Goal: Task Accomplishment & Management: Use online tool/utility

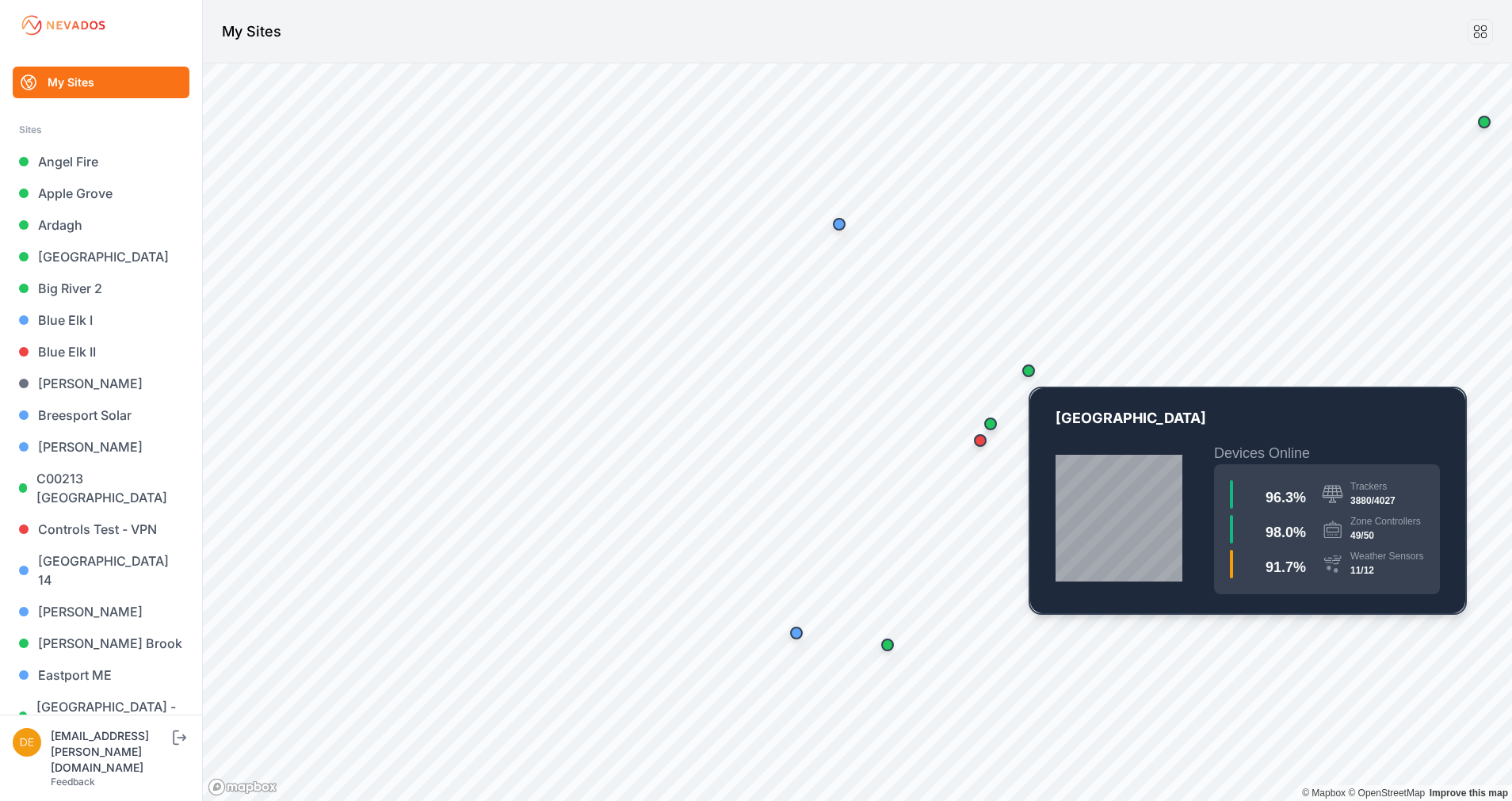
click at [1026, 369] on div "Map marker" at bounding box center [1029, 371] width 13 height 13
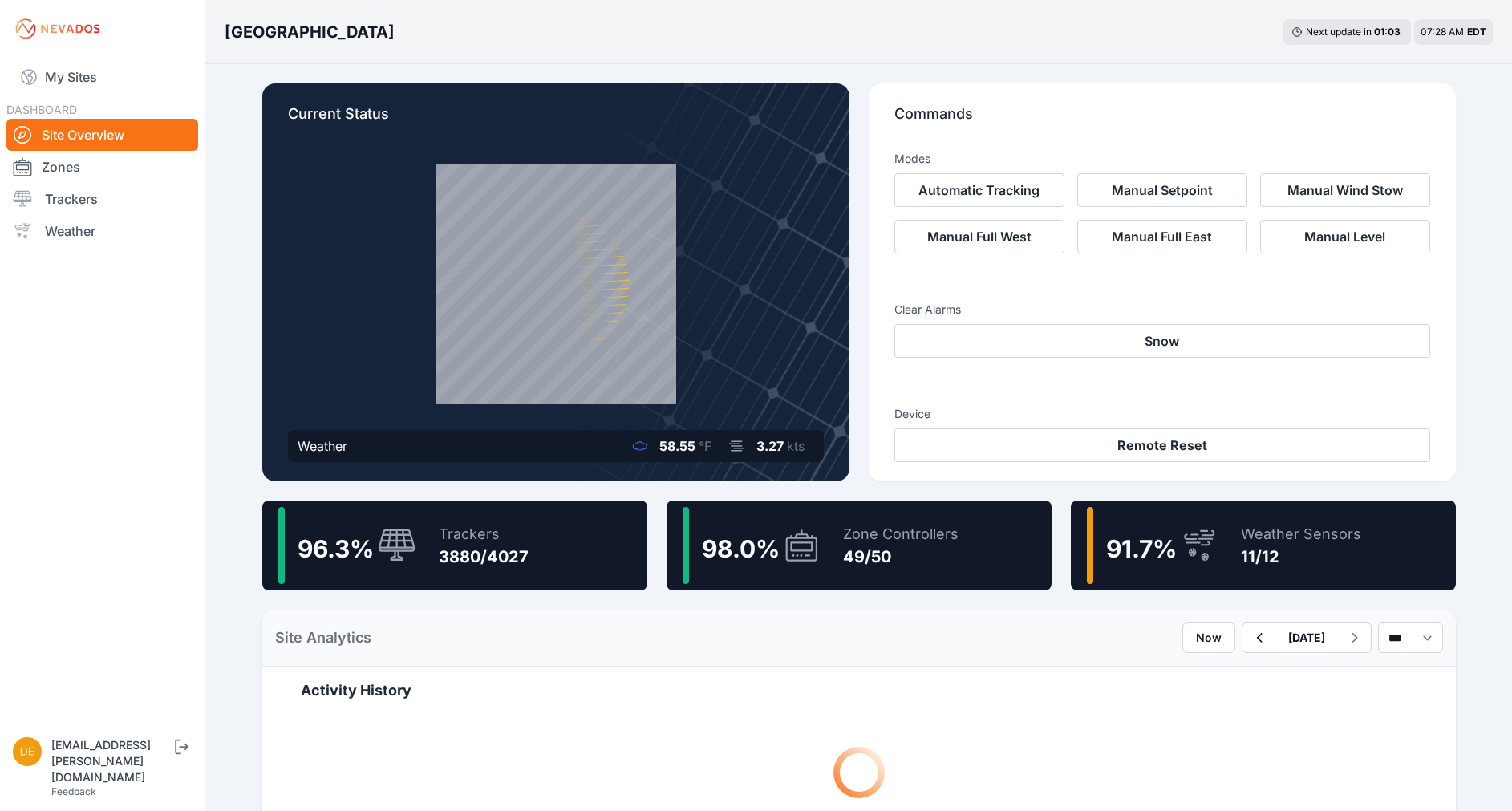
drag, startPoint x: 439, startPoint y: 548, endPoint x: 450, endPoint y: 521, distance: 29.2
click at [439, 548] on div "3880/4027" at bounding box center [484, 557] width 90 height 23
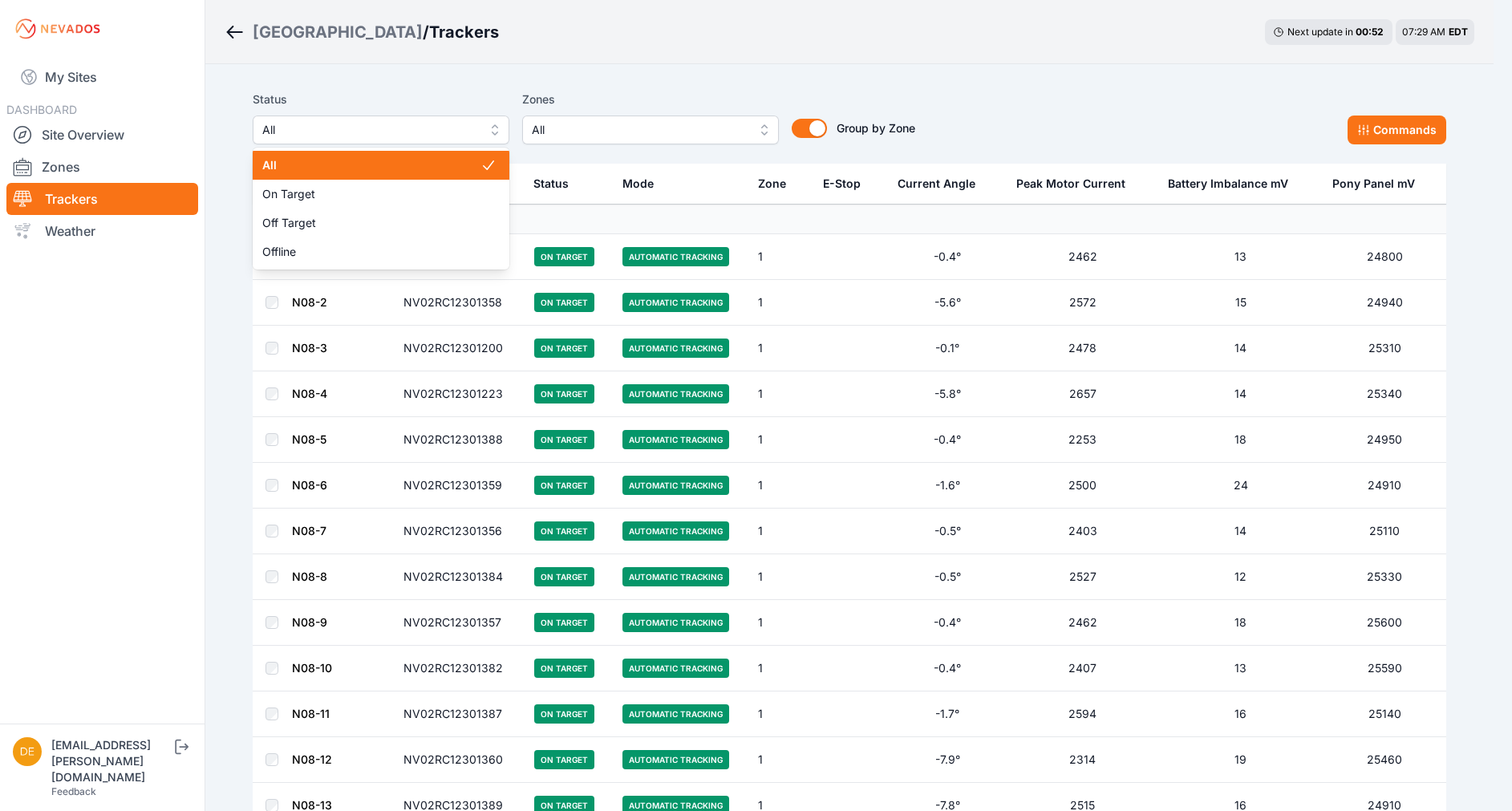
click at [411, 132] on span "All" at bounding box center [369, 130] width 215 height 19
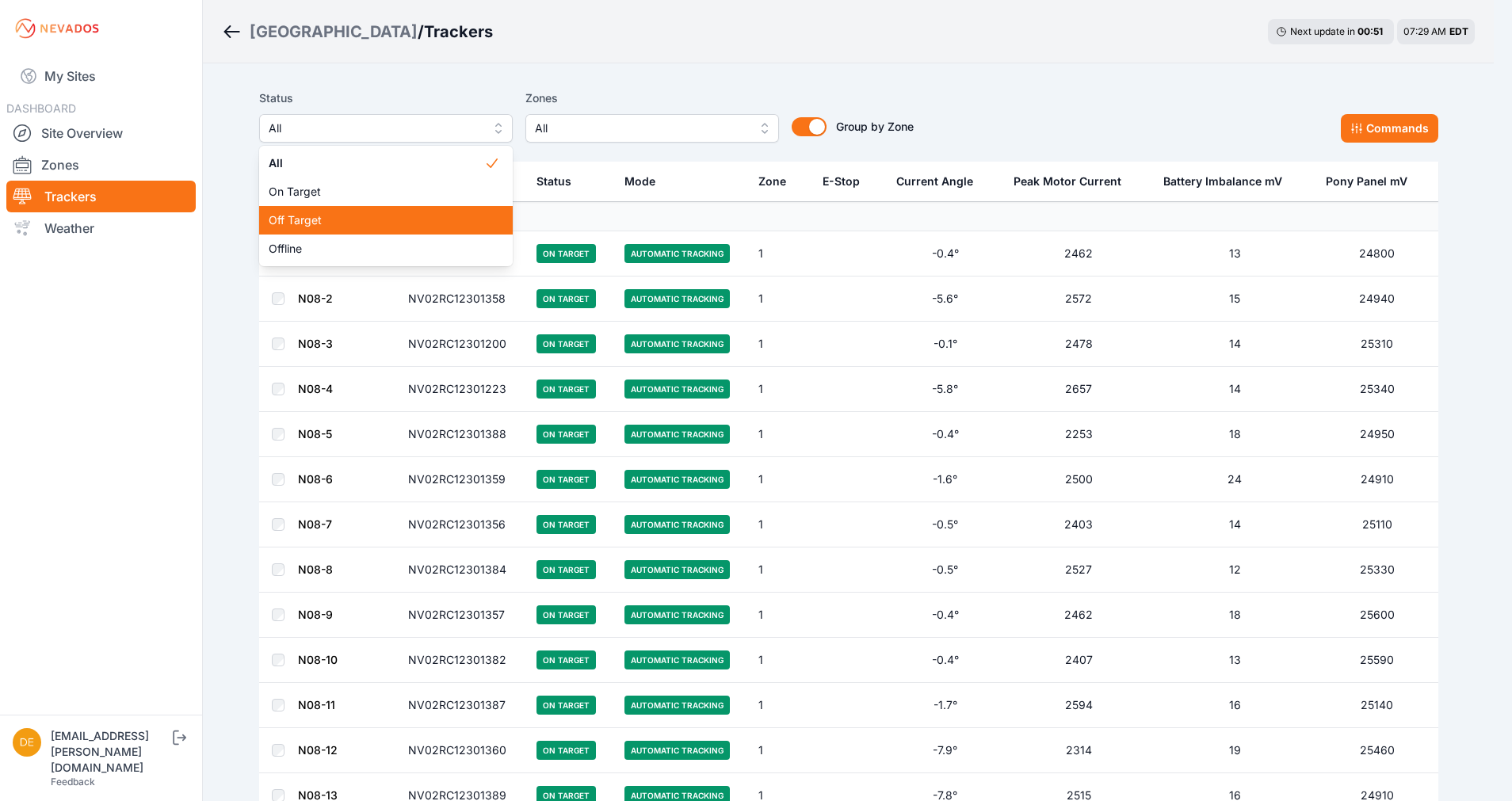
click at [353, 218] on span "Off Target" at bounding box center [376, 220] width 216 height 16
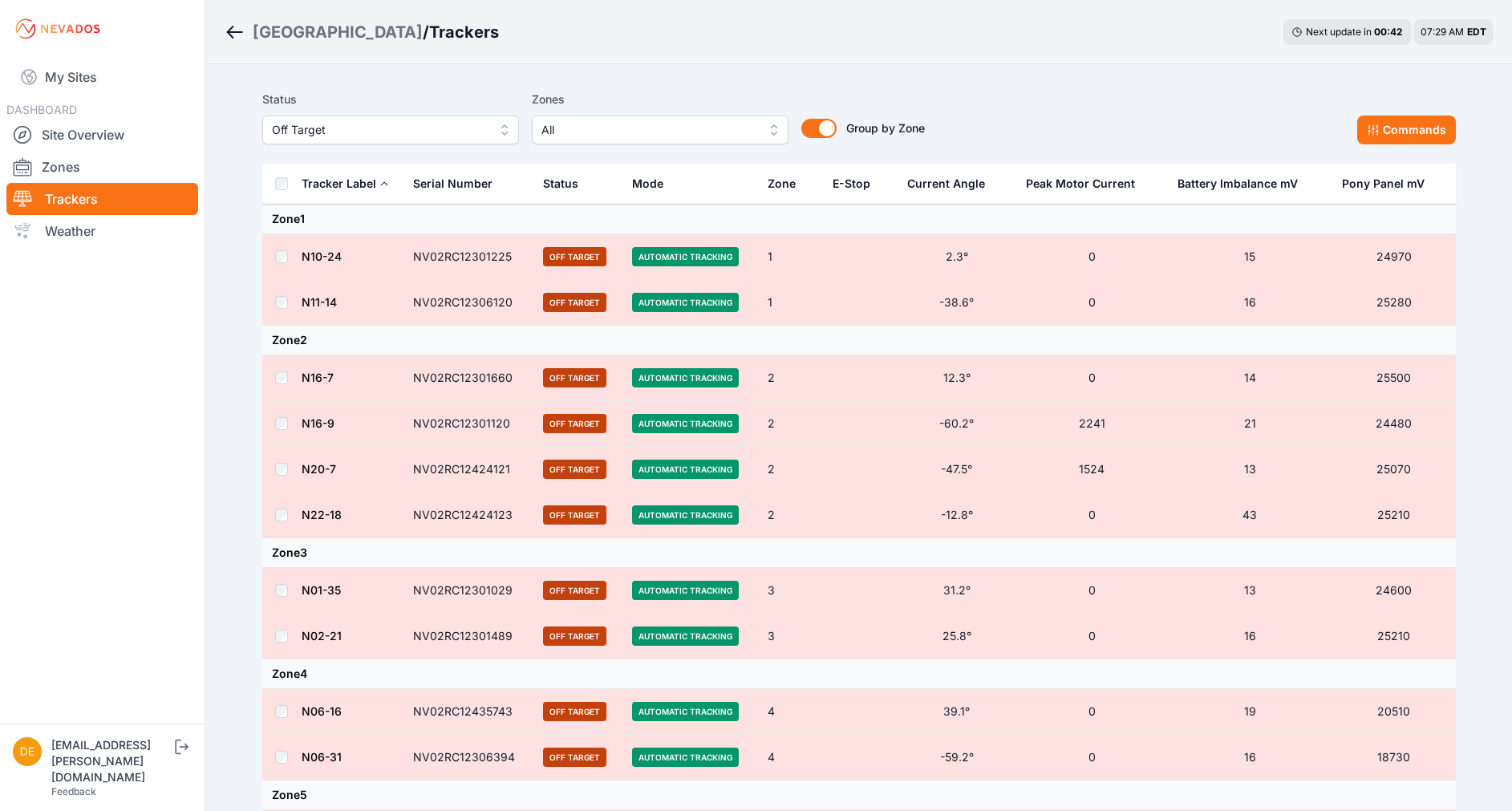
click at [287, 189] on th at bounding box center [282, 184] width 38 height 41
click at [1385, 121] on button "Commands" at bounding box center [1407, 130] width 99 height 29
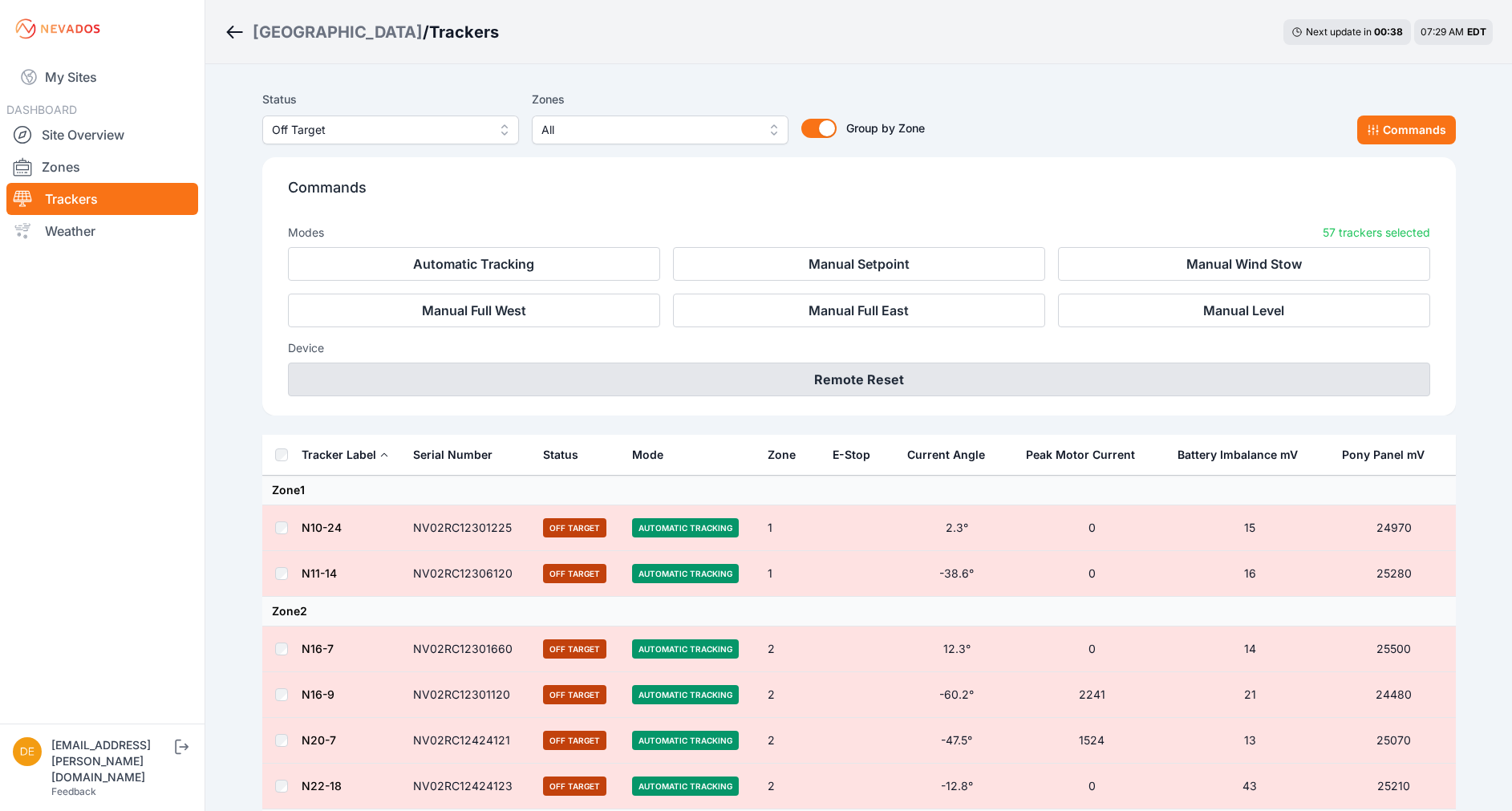
click at [863, 383] on button "Remote Reset" at bounding box center [858, 379] width 1142 height 34
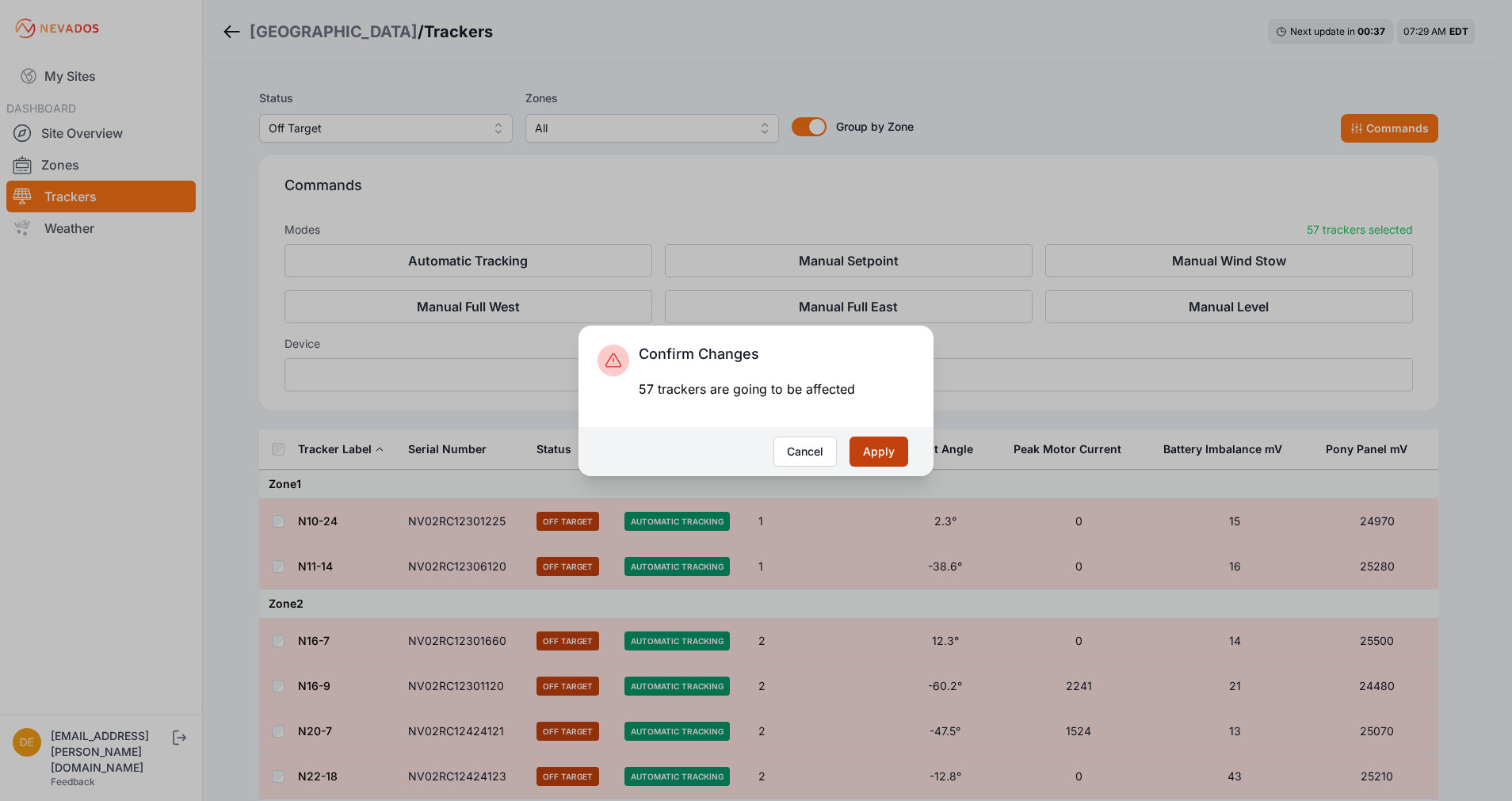
click at [875, 450] on button "Apply" at bounding box center [879, 451] width 59 height 30
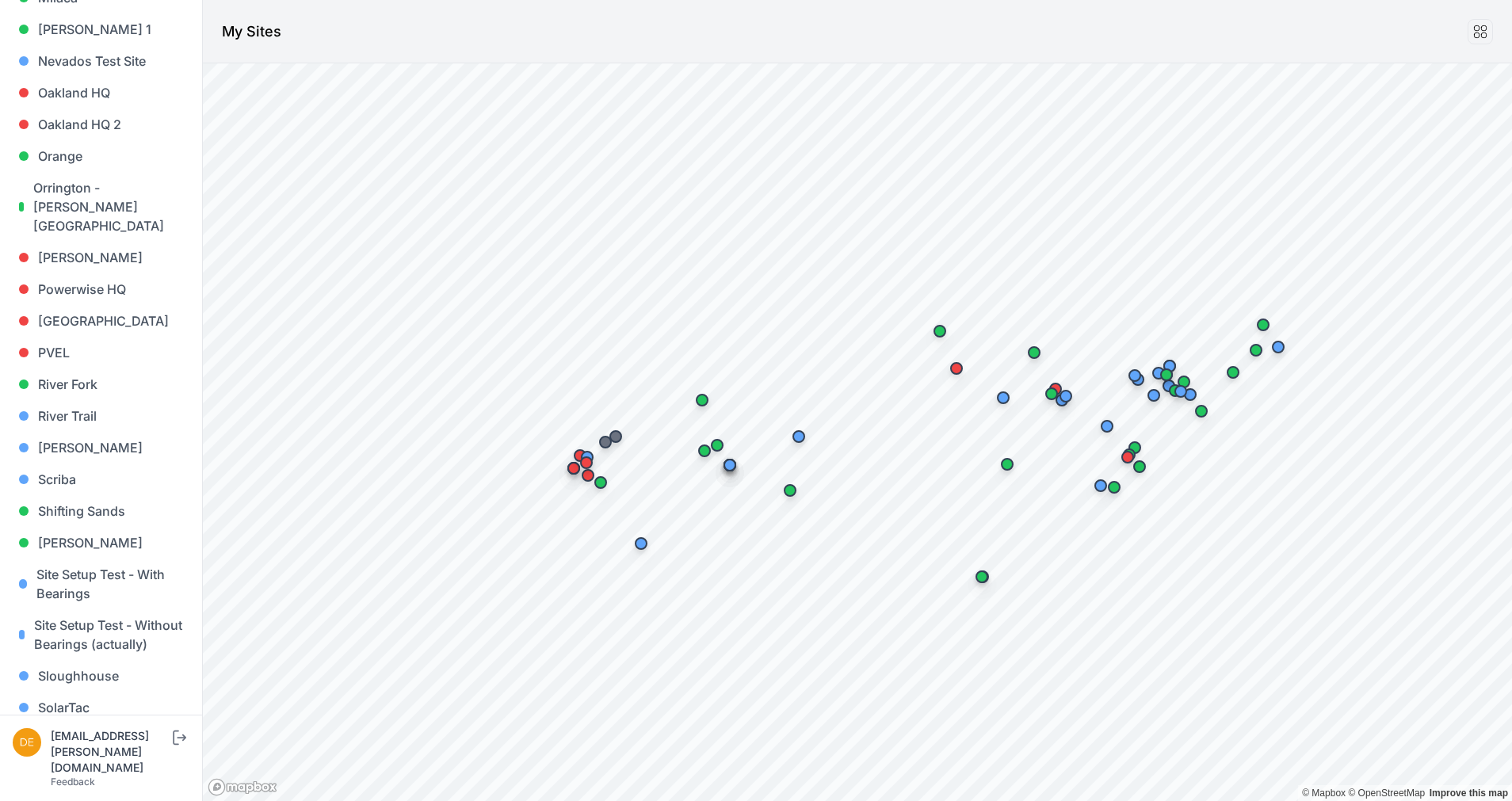
scroll to position [1325, 0]
